Goal: Navigation & Orientation: Find specific page/section

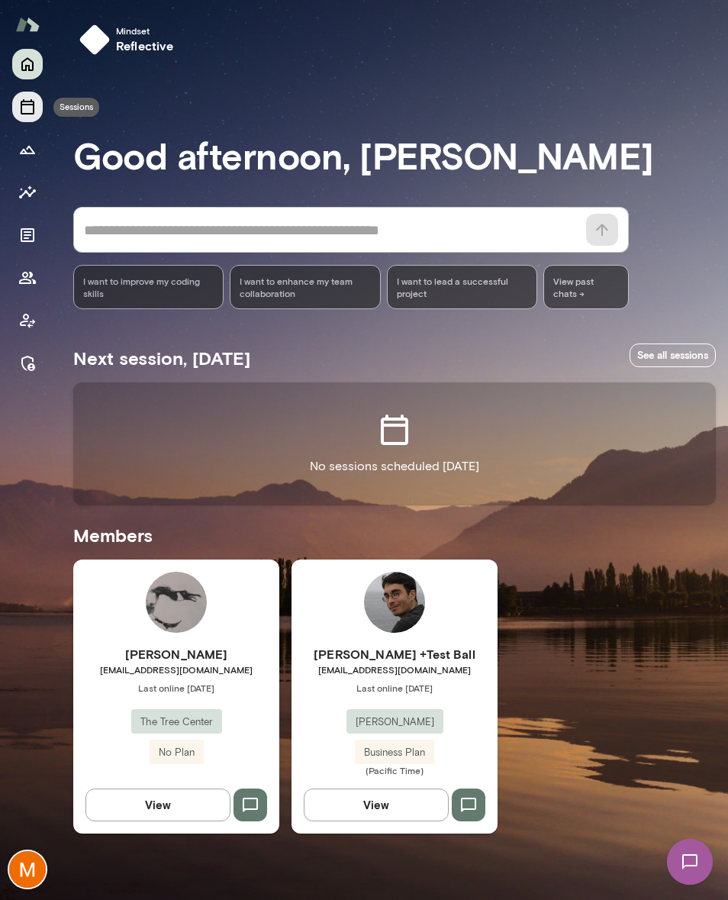
click at [24, 109] on icon "Sessions" at bounding box center [27, 107] width 18 height 18
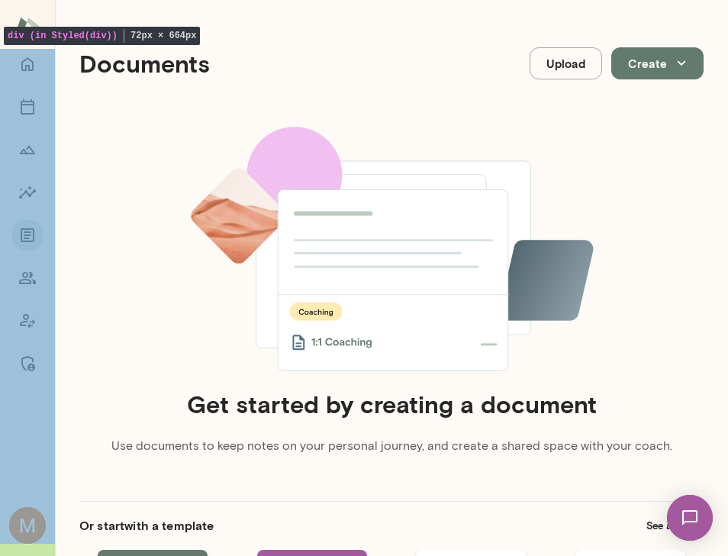
click at [31, 445] on div at bounding box center [27, 302] width 55 height 507
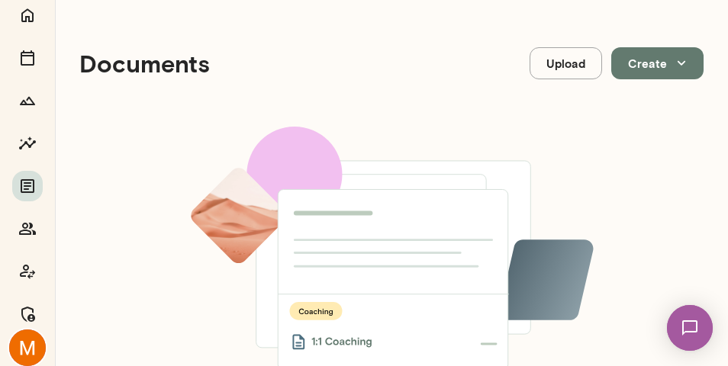
click at [34, 334] on img at bounding box center [27, 348] width 37 height 37
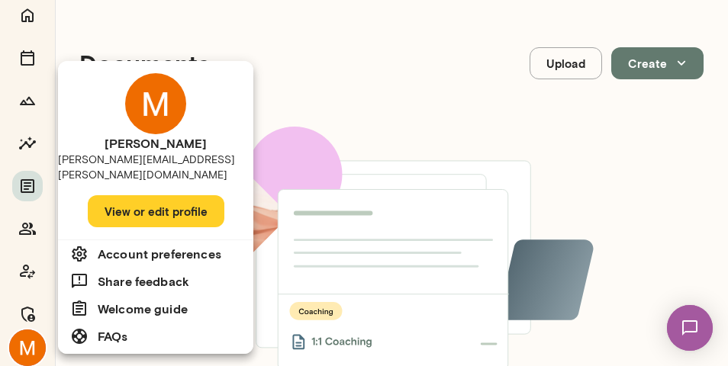
click at [33, 347] on div at bounding box center [364, 183] width 728 height 366
